Goal: Find specific page/section: Find specific page/section

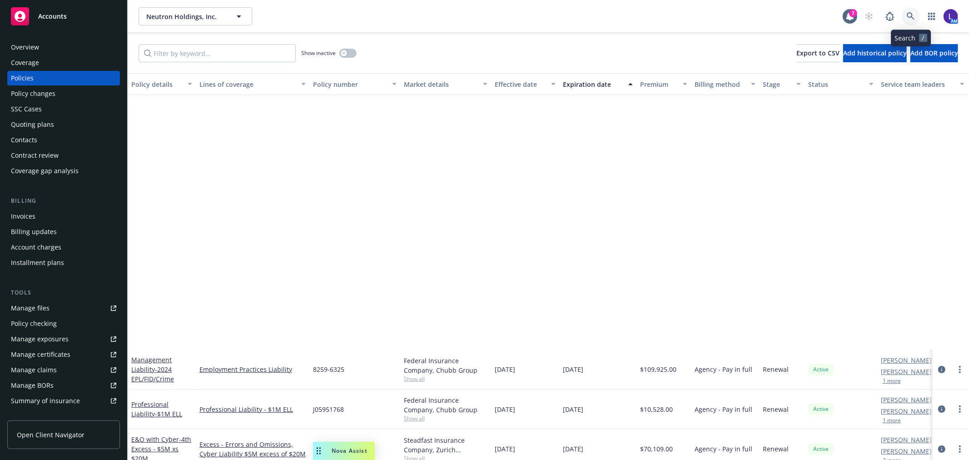
scroll to position [293, 0]
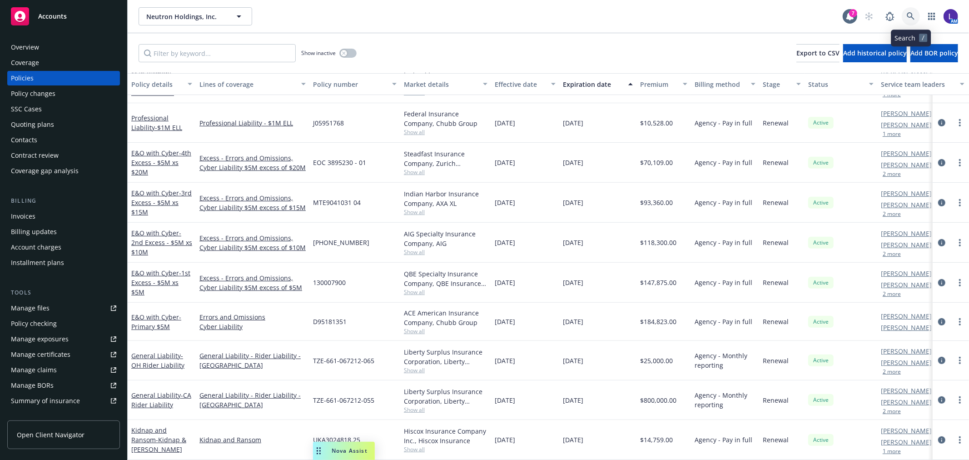
click at [912, 15] on icon at bounding box center [911, 16] width 8 height 8
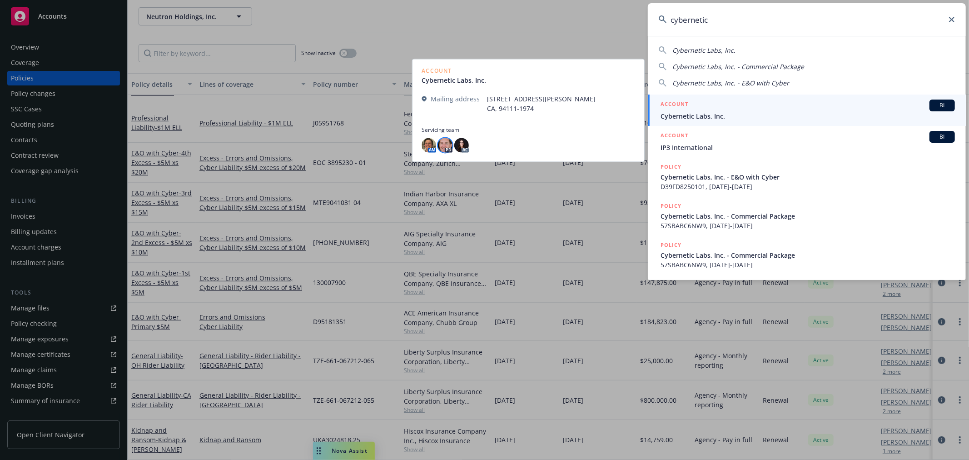
click at [448, 148] on img at bounding box center [445, 145] width 15 height 15
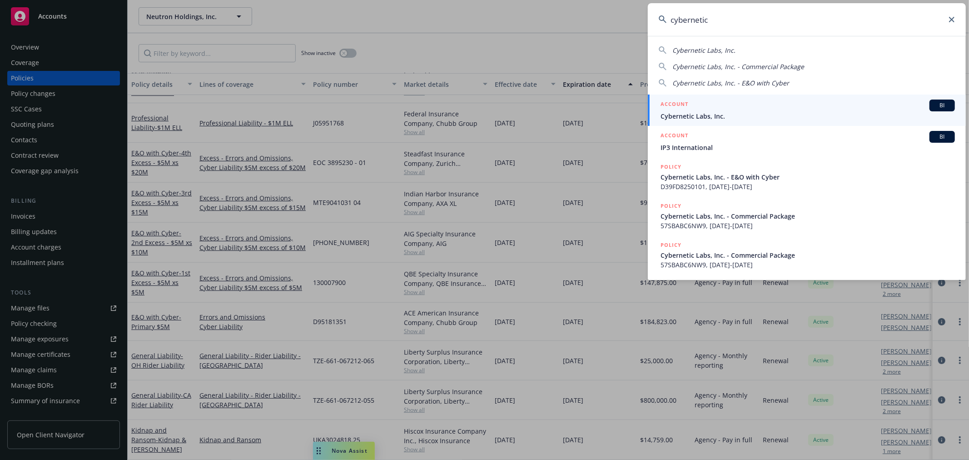
drag, startPoint x: 720, startPoint y: 23, endPoint x: 579, endPoint y: 15, distance: 141.1
click at [579, 15] on div "cybernetic Cybernetic Labs, Inc. Cybernetic Labs, Inc. - Commercial Package Cyb…" at bounding box center [484, 230] width 969 height 460
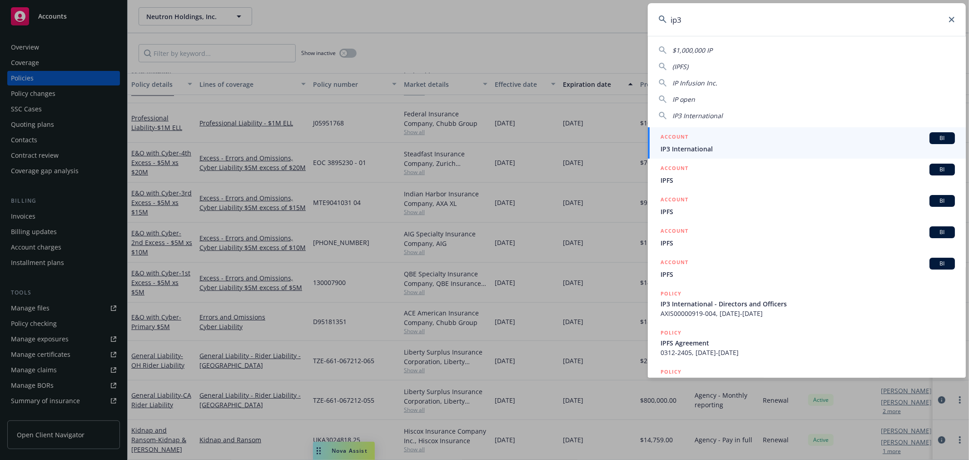
type input "ip3"
click at [707, 145] on span "IP3 International" at bounding box center [808, 149] width 294 height 10
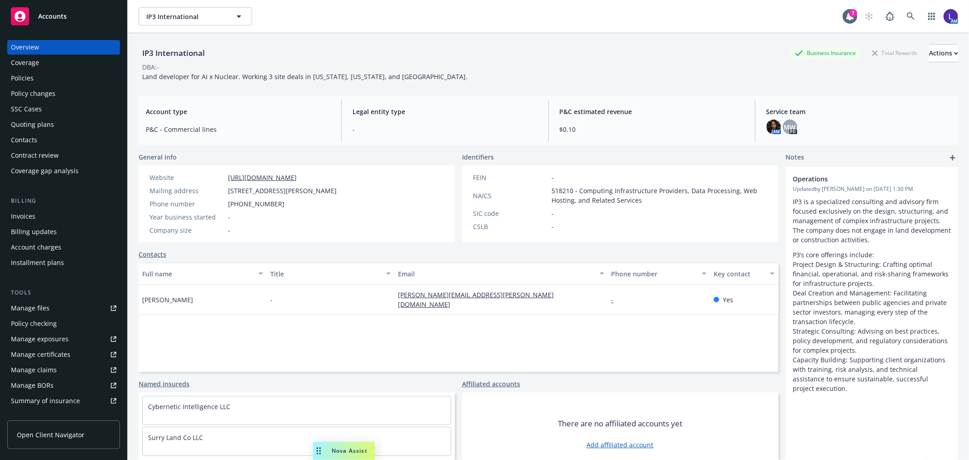
click at [20, 75] on div "Policies" at bounding box center [22, 78] width 23 height 15
